Goal: Task Accomplishment & Management: Use online tool/utility

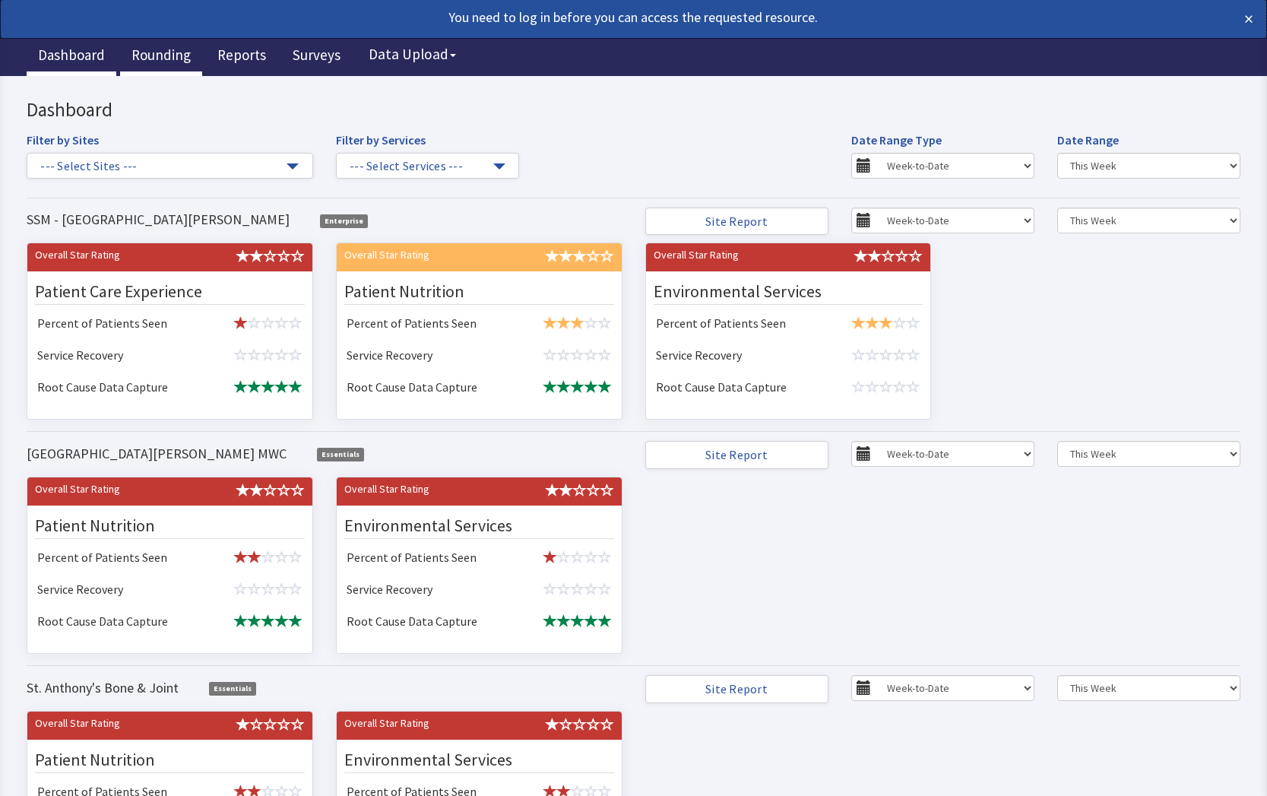
click at [173, 54] on link "Rounding" at bounding box center [161, 57] width 82 height 38
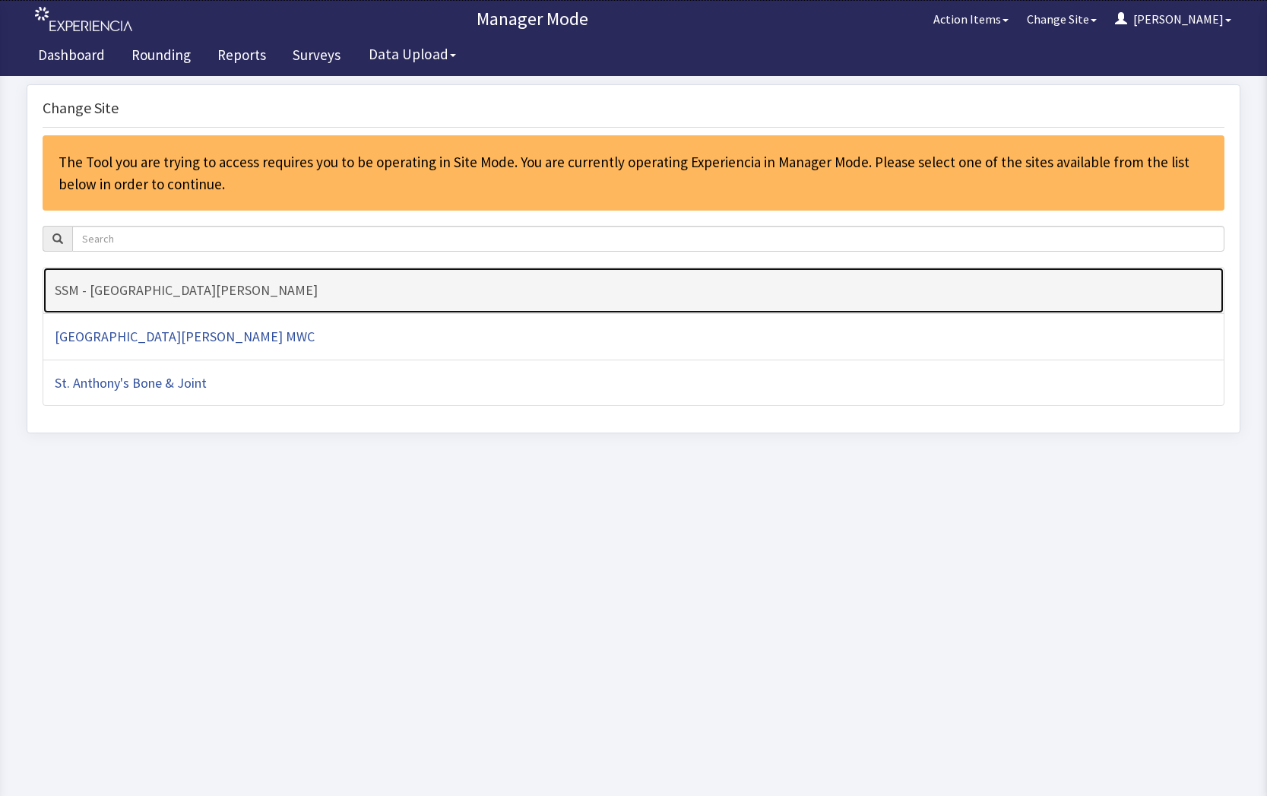
click at [374, 290] on h4 "SSM - [GEOGRAPHIC_DATA][PERSON_NAME]" at bounding box center [634, 290] width 1158 height 15
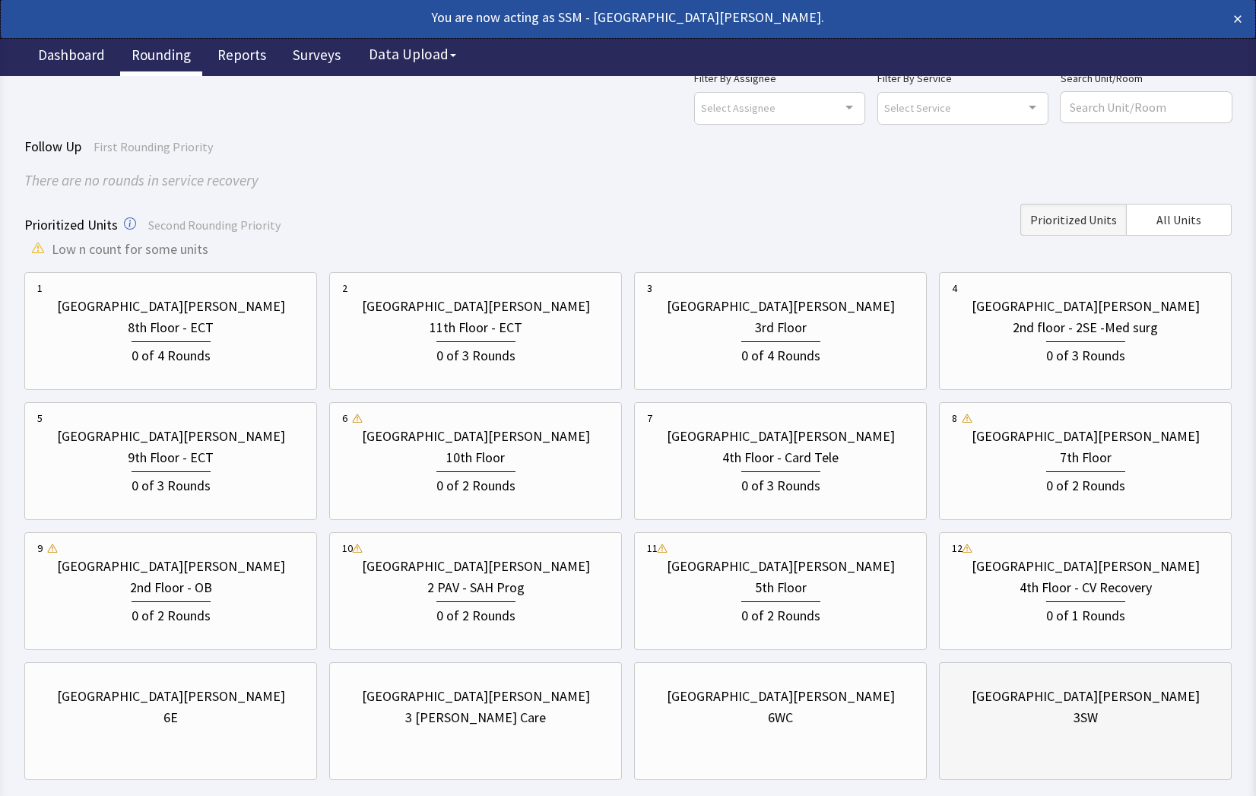
scroll to position [134, 0]
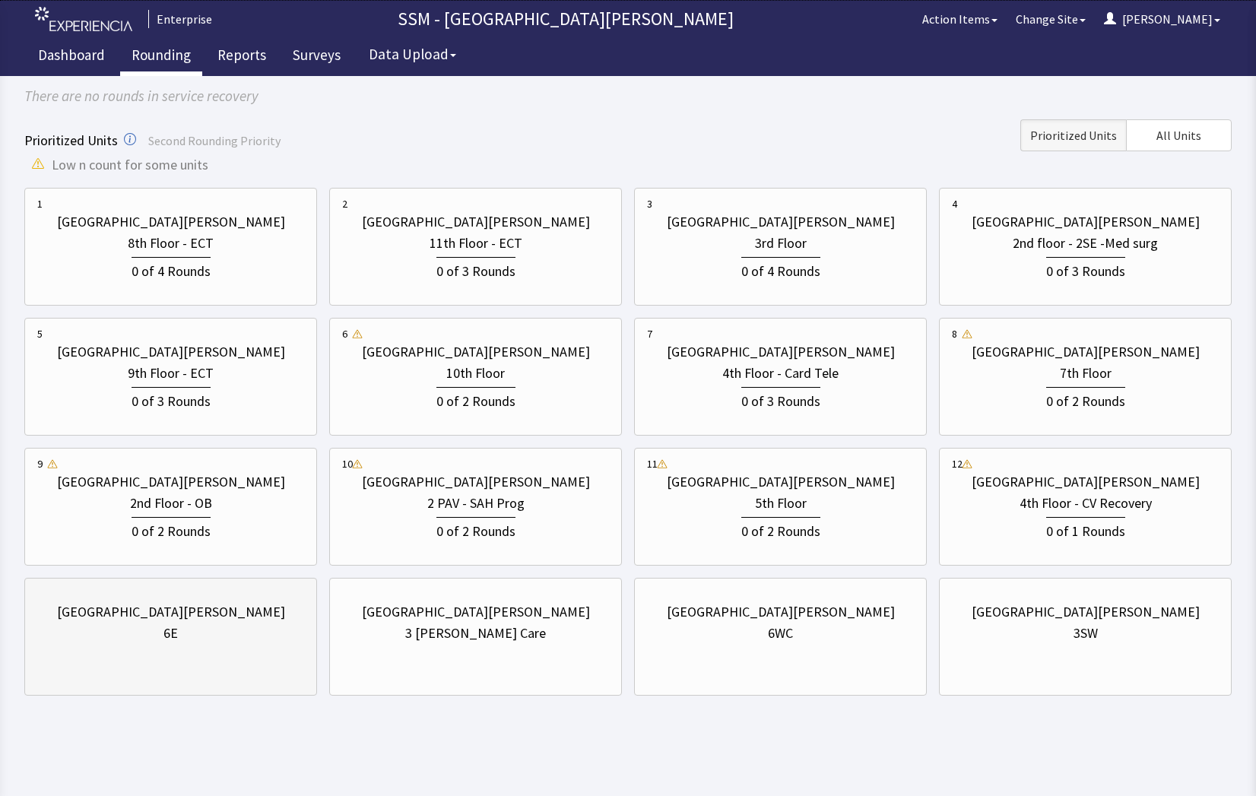
click at [188, 663] on div "[GEOGRAPHIC_DATA][PERSON_NAME] 6E" at bounding box center [170, 637] width 293 height 118
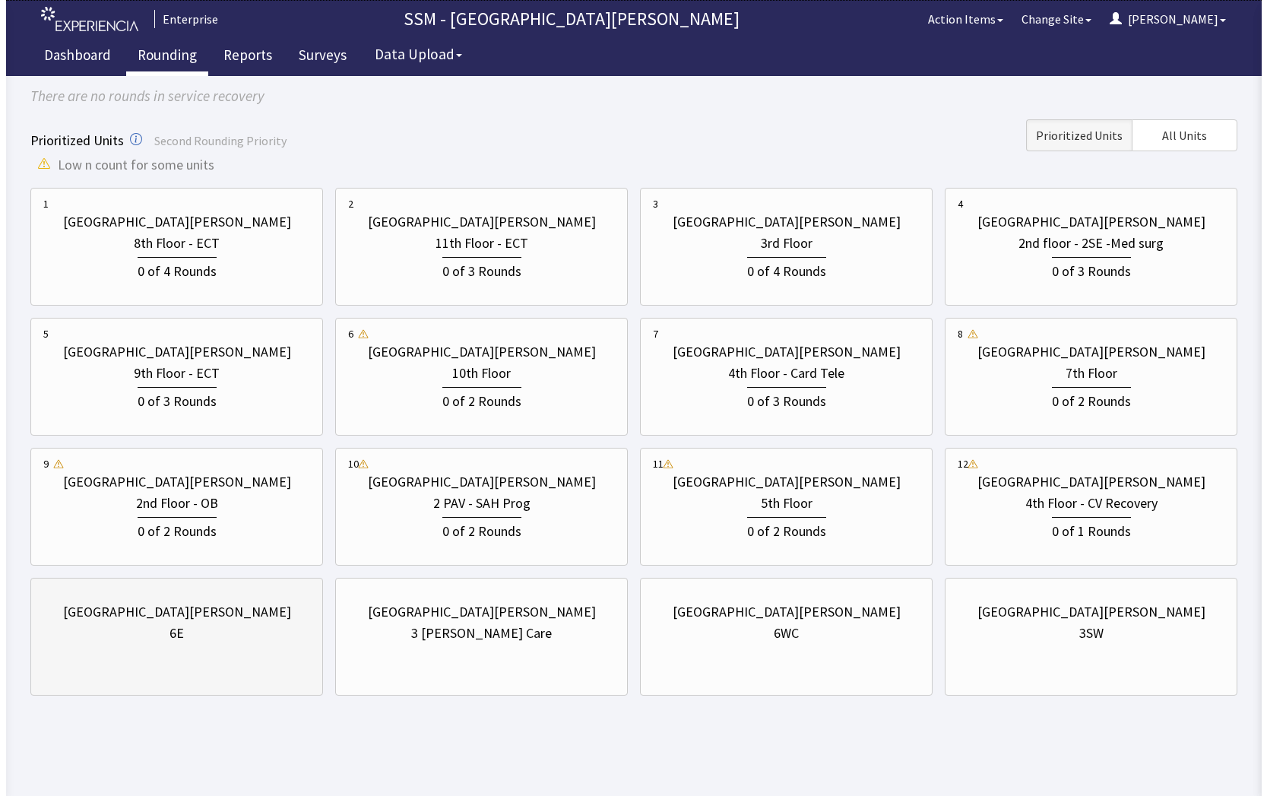
scroll to position [0, 0]
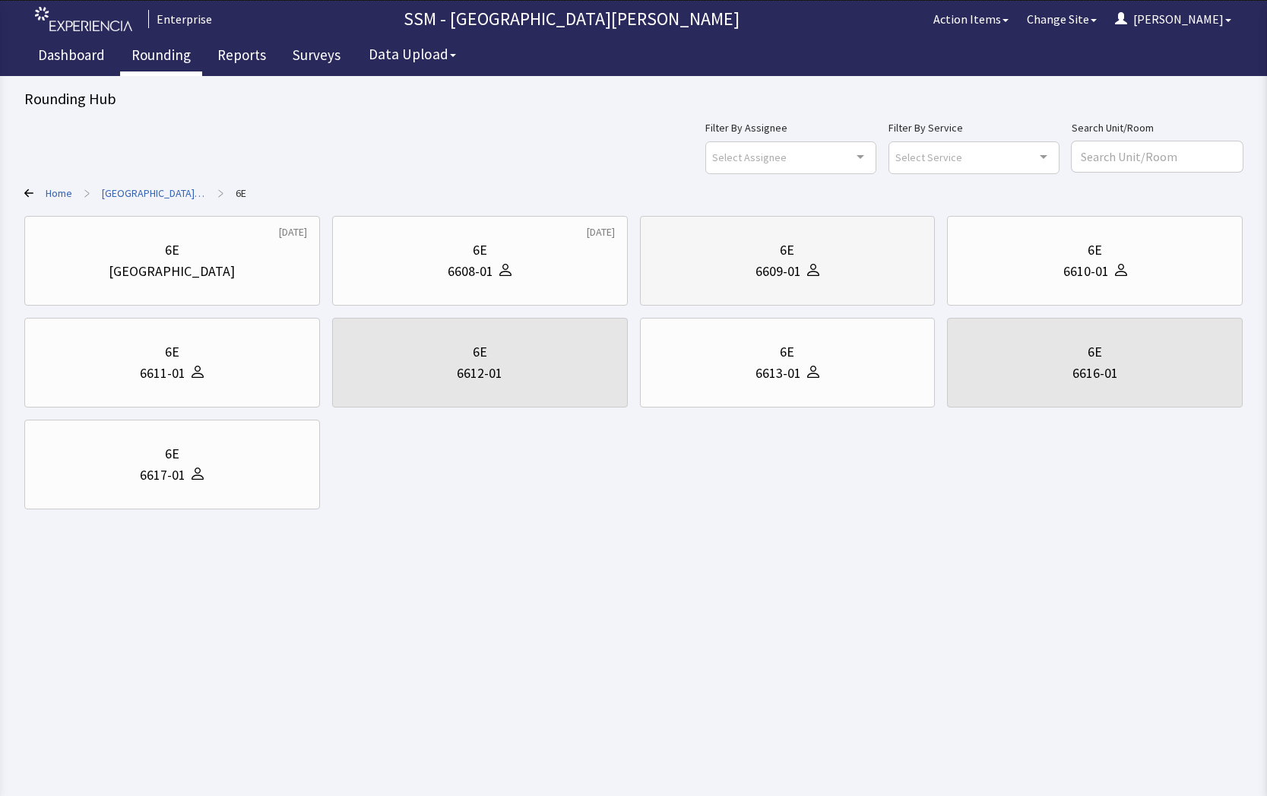
click at [728, 252] on div "6E" at bounding box center [788, 249] width 270 height 21
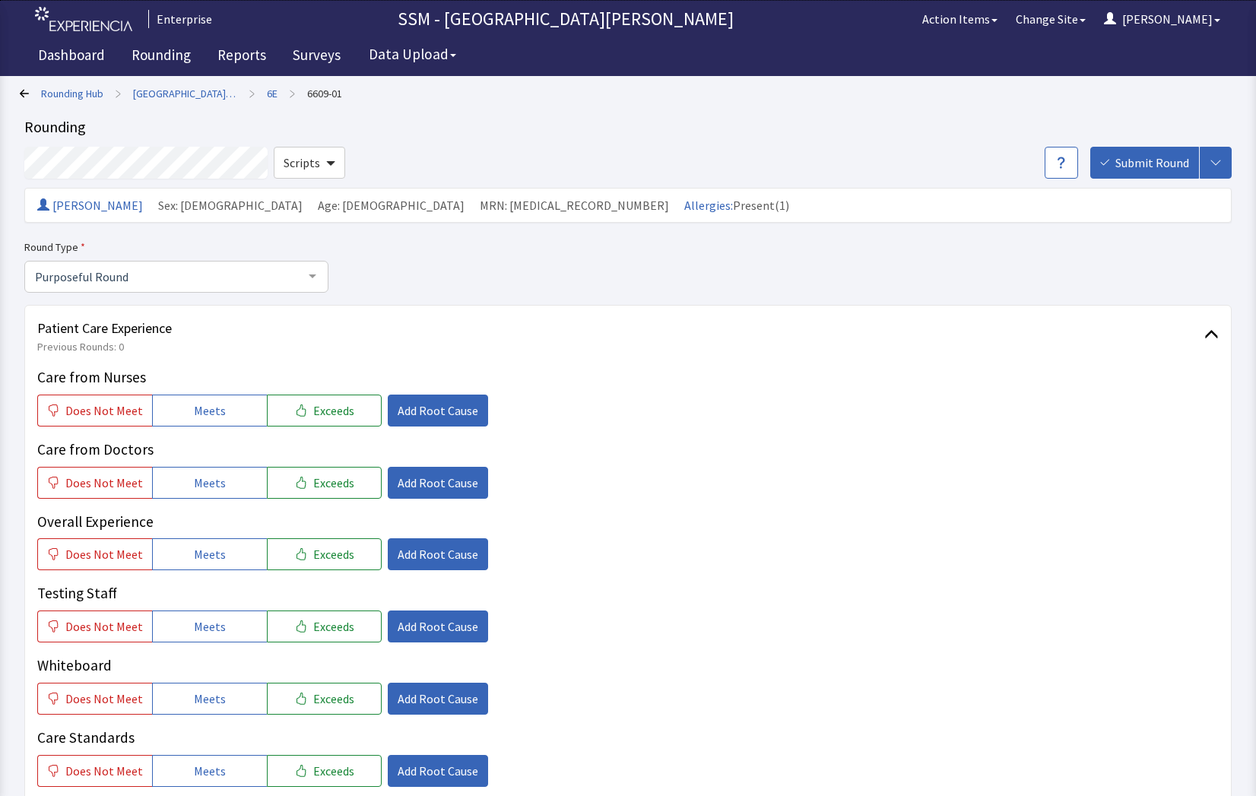
click at [24, 89] on icon at bounding box center [24, 93] width 9 height 9
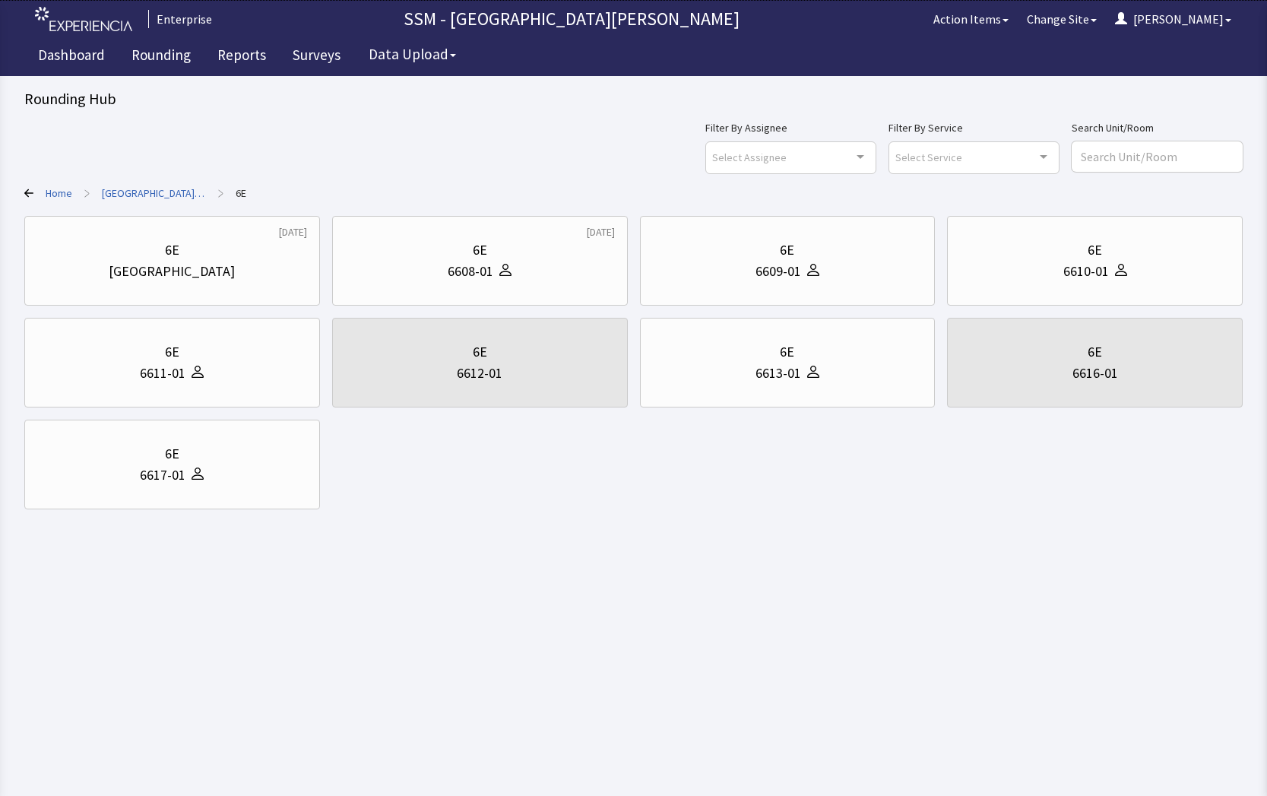
click at [28, 195] on icon at bounding box center [28, 192] width 9 height 9
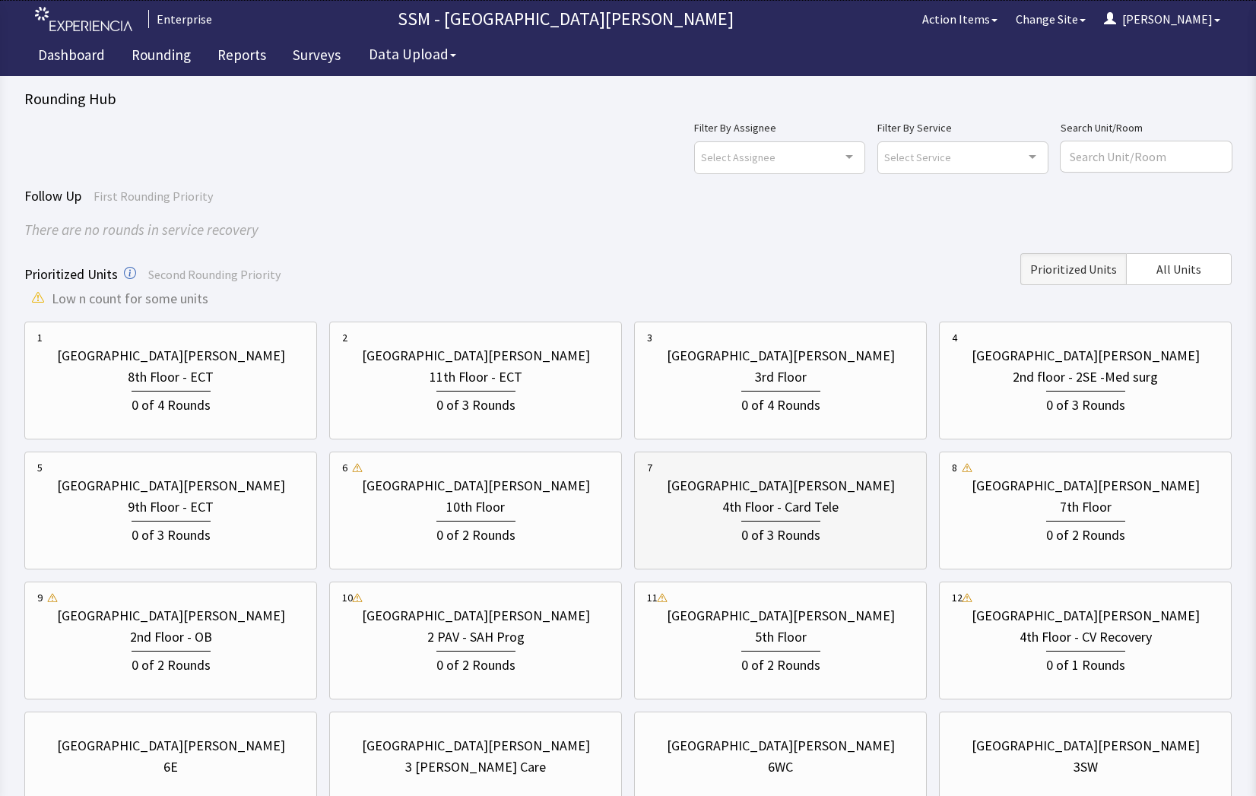
scroll to position [134, 0]
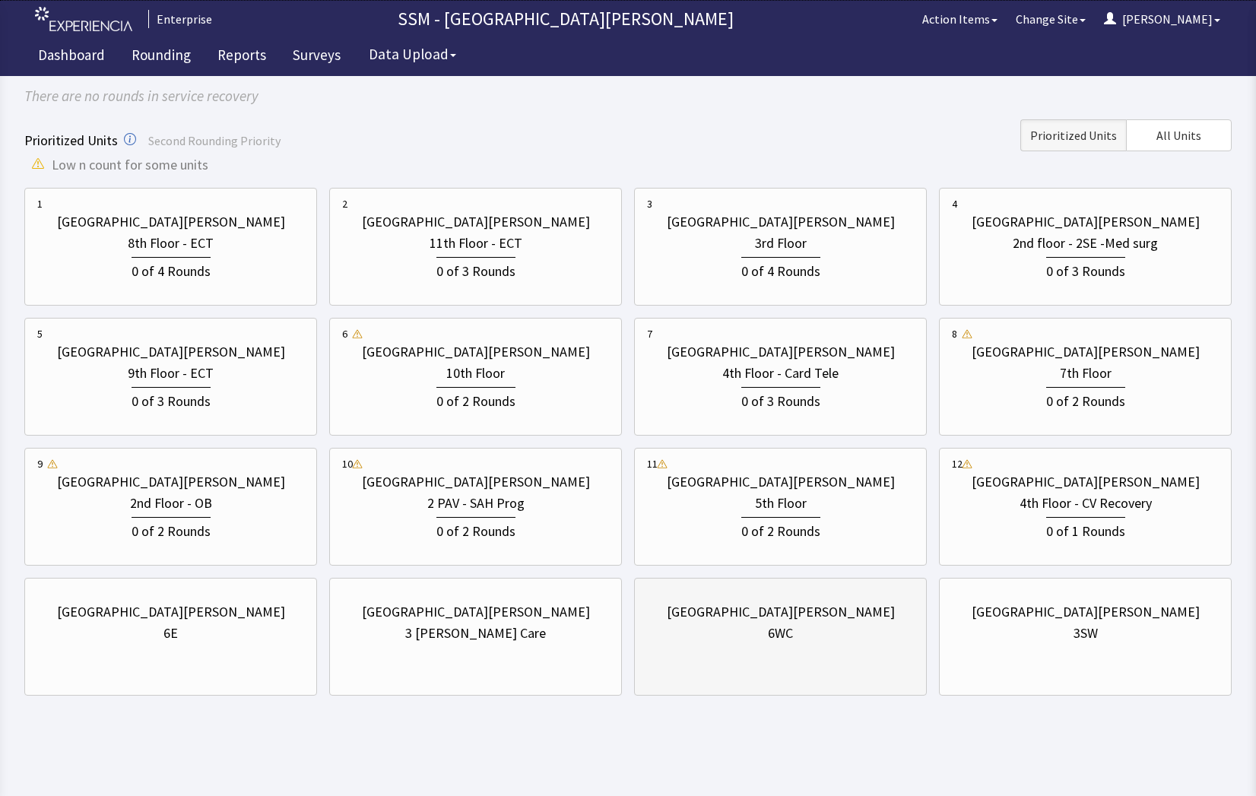
click at [838, 656] on div "[GEOGRAPHIC_DATA][PERSON_NAME] 6WC" at bounding box center [780, 622] width 267 height 73
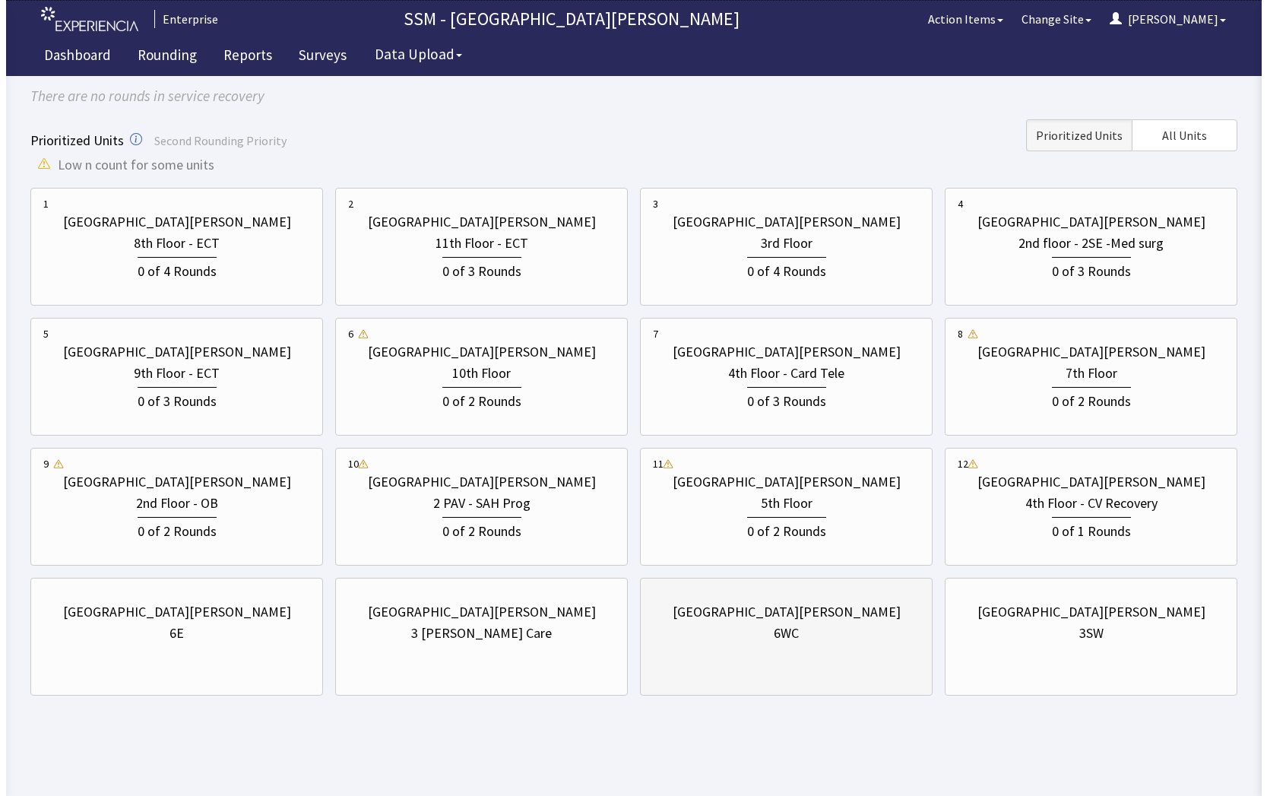
scroll to position [0, 0]
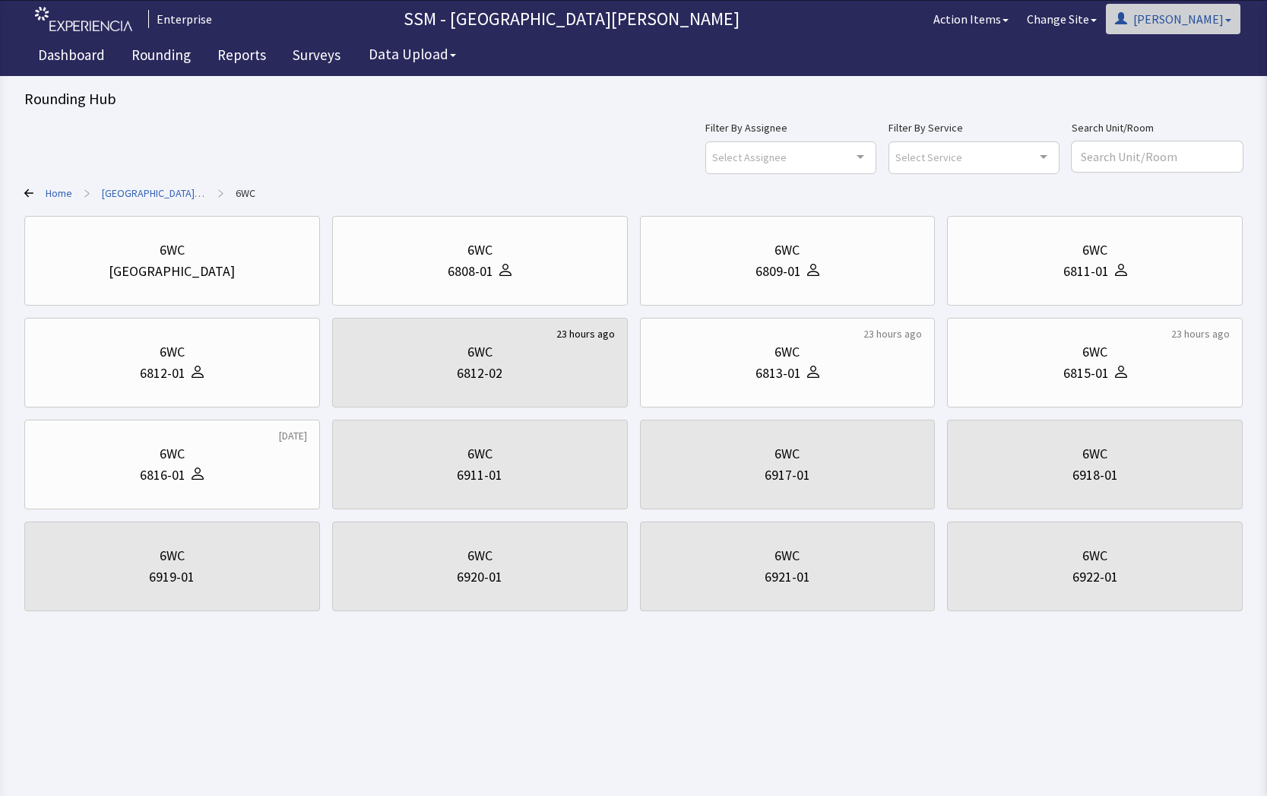
click at [1205, 27] on button "[PERSON_NAME]" at bounding box center [1173, 19] width 135 height 30
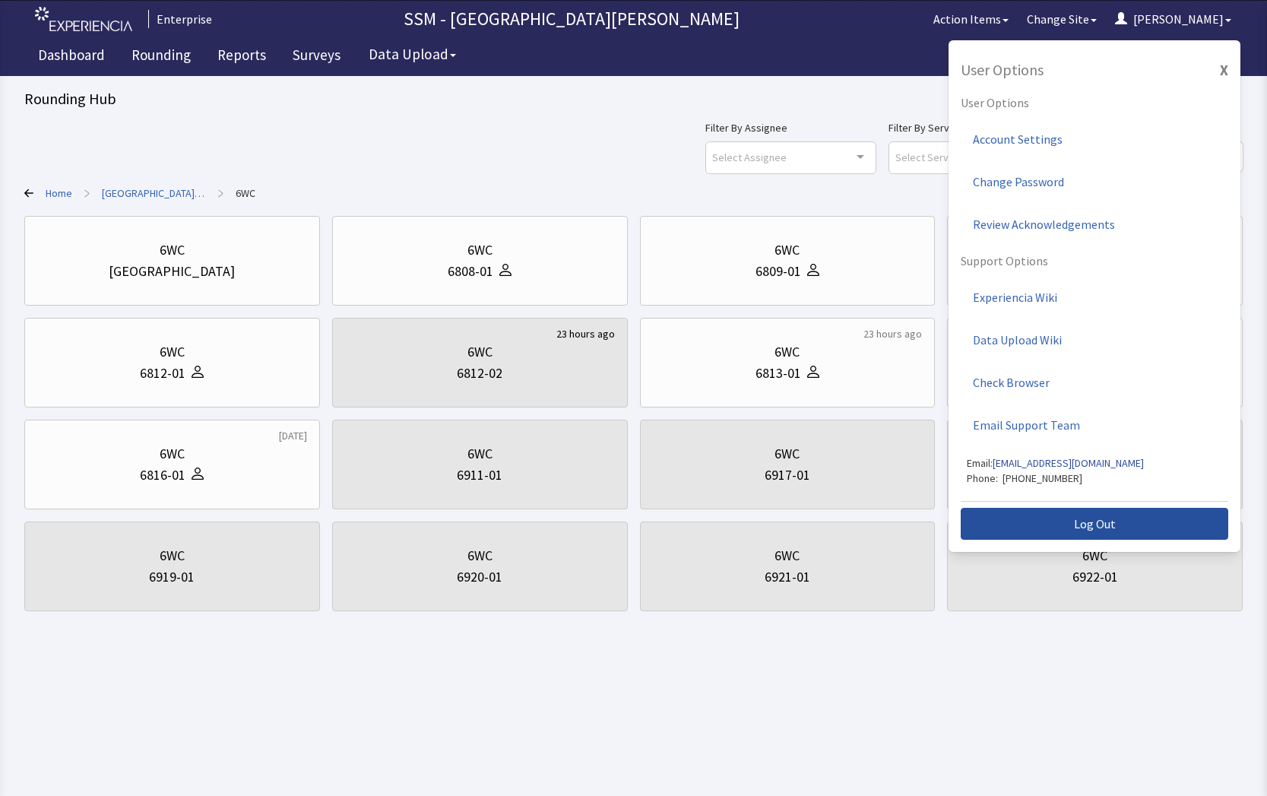
click at [1154, 527] on button "Log Out" at bounding box center [1095, 524] width 268 height 32
